Goal: Task Accomplishment & Management: Manage account settings

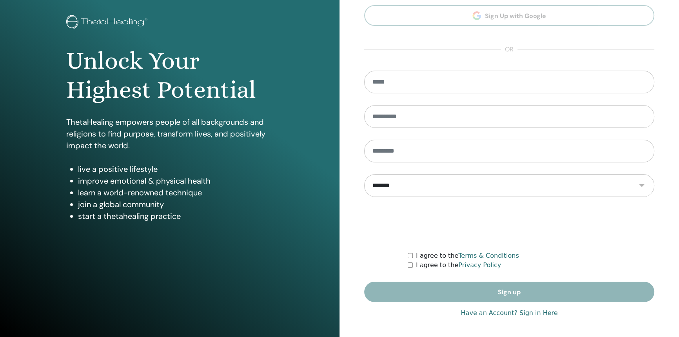
scroll to position [39, 0]
click at [539, 311] on link "Have an Account? Sign in Here" at bounding box center [508, 312] width 97 height 9
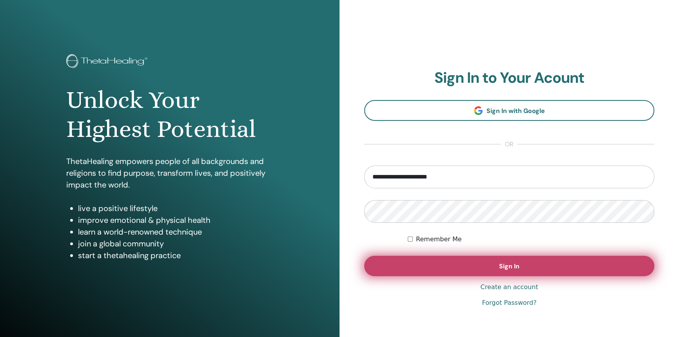
click at [527, 264] on button "Sign In" at bounding box center [509, 265] width 290 height 20
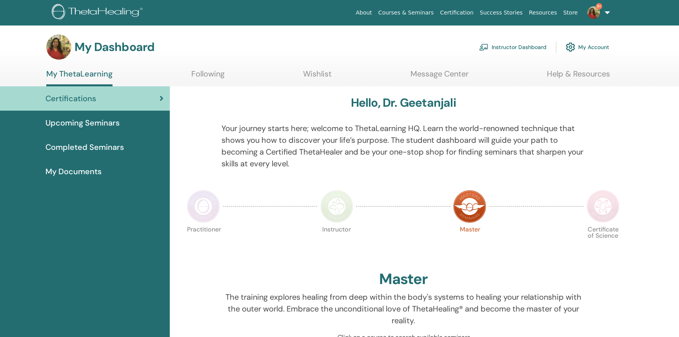
click at [513, 43] on link "Instructor Dashboard" at bounding box center [512, 46] width 67 height 17
click at [513, 44] on link "Instructor Dashboard" at bounding box center [512, 46] width 67 height 17
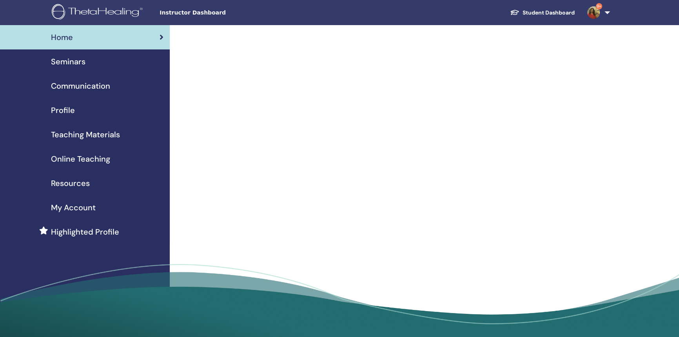
click at [78, 62] on span "Seminars" at bounding box center [68, 62] width 34 height 12
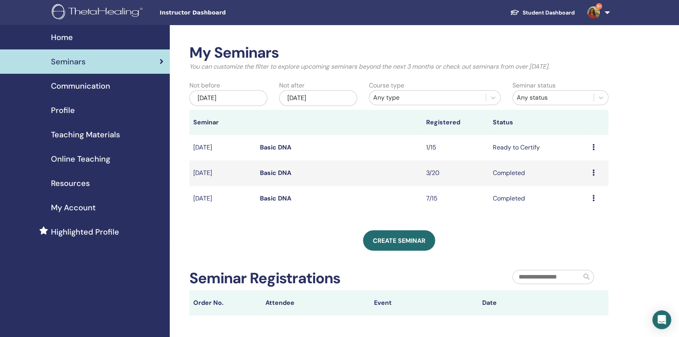
click at [592, 145] on icon at bounding box center [593, 147] width 2 height 6
click at [574, 173] on link "Attendees" at bounding box center [577, 175] width 30 height 8
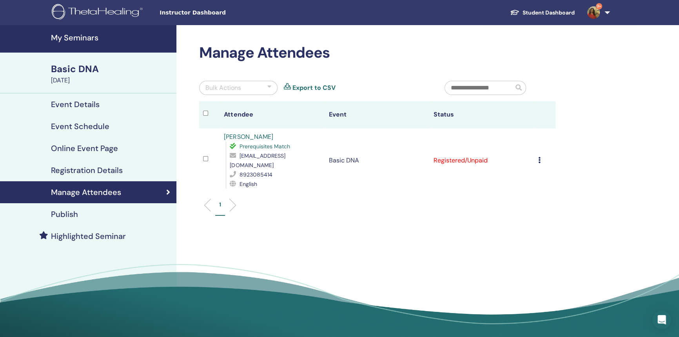
click at [537, 154] on td "Cancel Registration Do not auto-certify Mark as Paid Mark as Unpaid Mark as Abs…" at bounding box center [544, 160] width 21 height 64
click at [540, 157] on icon at bounding box center [539, 160] width 2 height 6
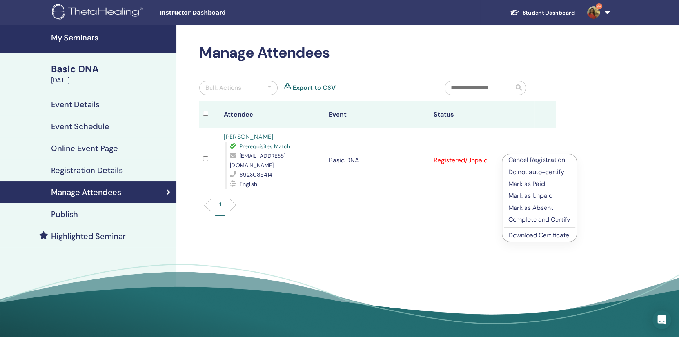
click at [541, 215] on p "Complete and Certify" at bounding box center [539, 219] width 62 height 9
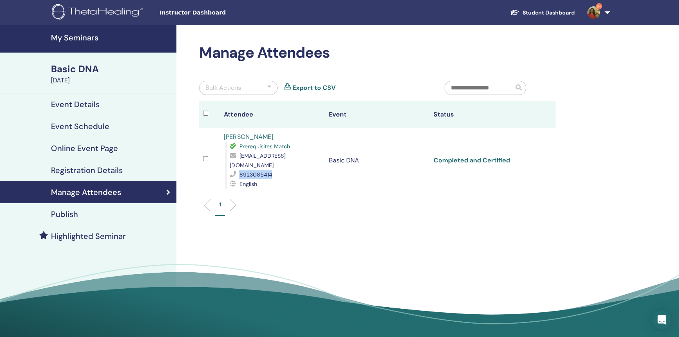
drag, startPoint x: 277, startPoint y: 168, endPoint x: 237, endPoint y: 166, distance: 40.4
click at [237, 170] on div "8923085414" at bounding box center [275, 174] width 91 height 9
copy div "8923085414"
click at [492, 156] on link "Completed and Certified" at bounding box center [471, 160] width 76 height 8
